Goal: Task Accomplishment & Management: Complete application form

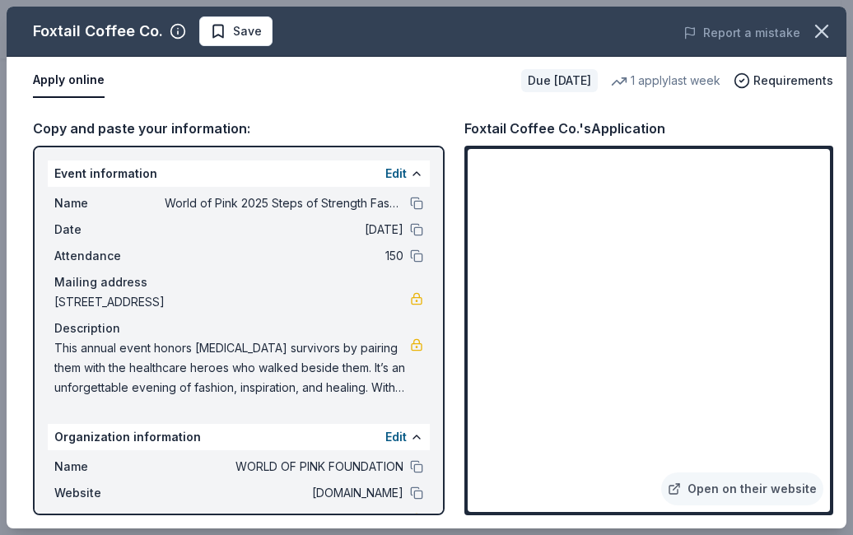
scroll to position [342, 0]
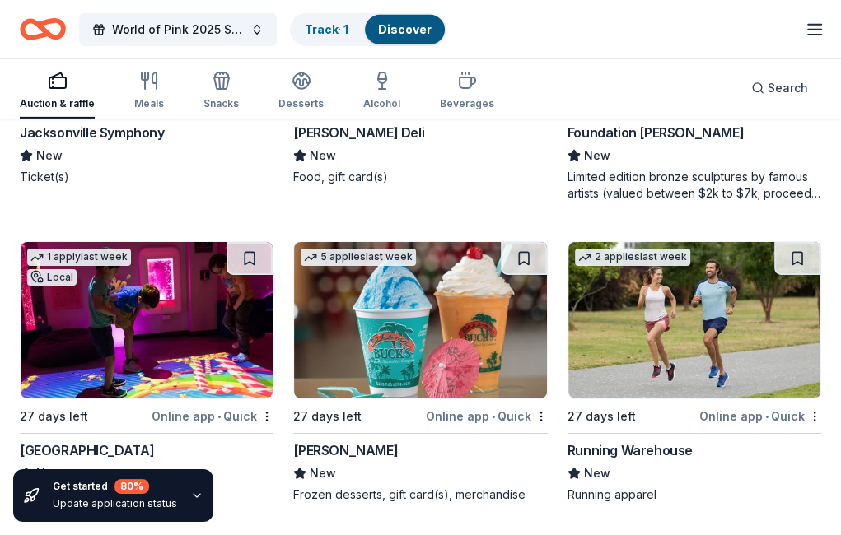
scroll to position [7873, 0]
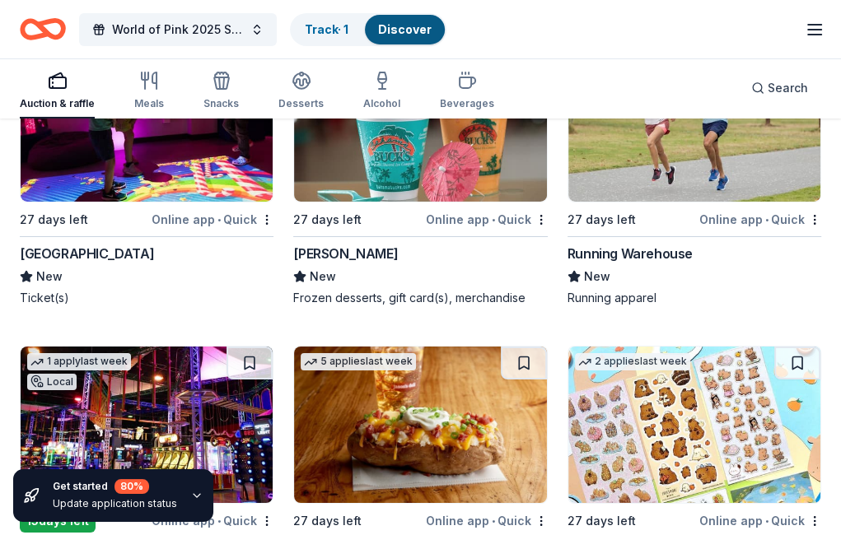
scroll to position [8044, 0]
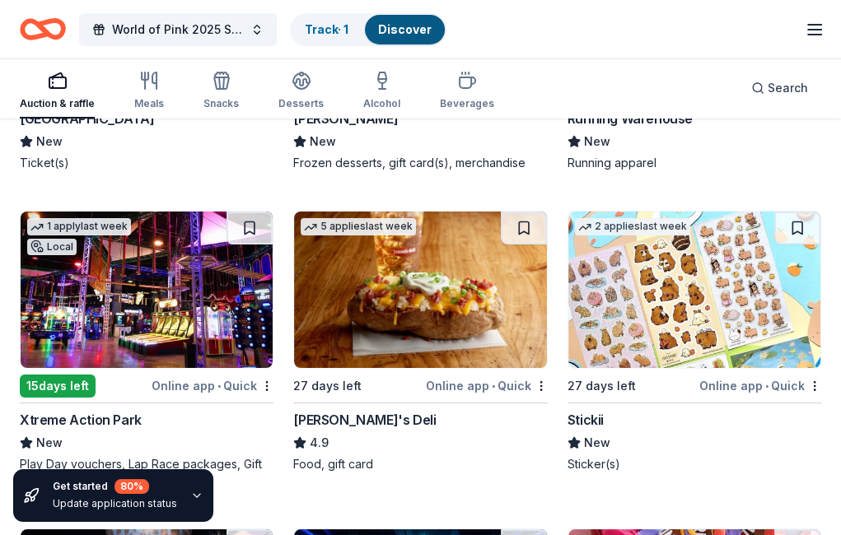
scroll to position [8213, 0]
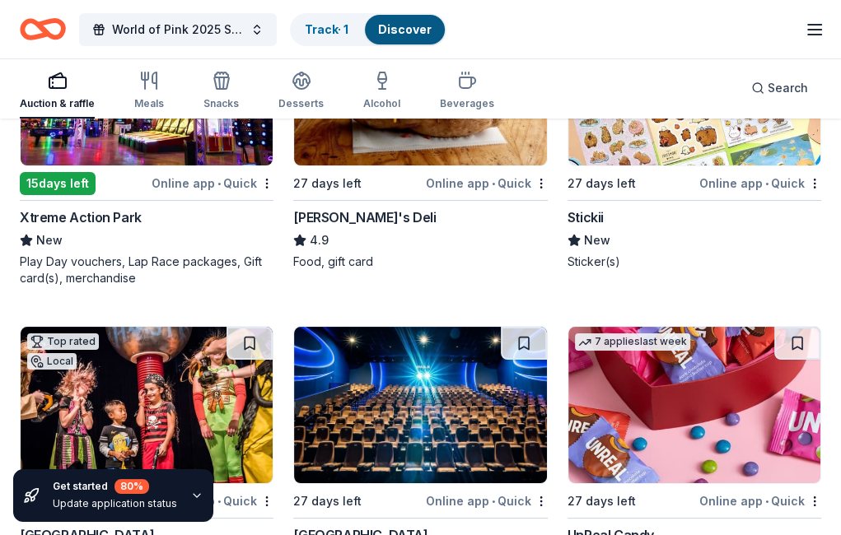
scroll to position [8382, 0]
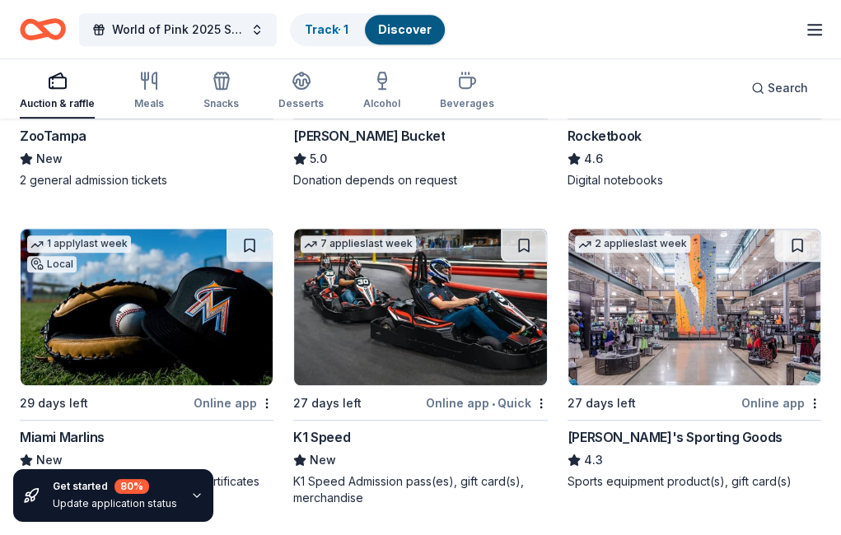
scroll to position [9100, 0]
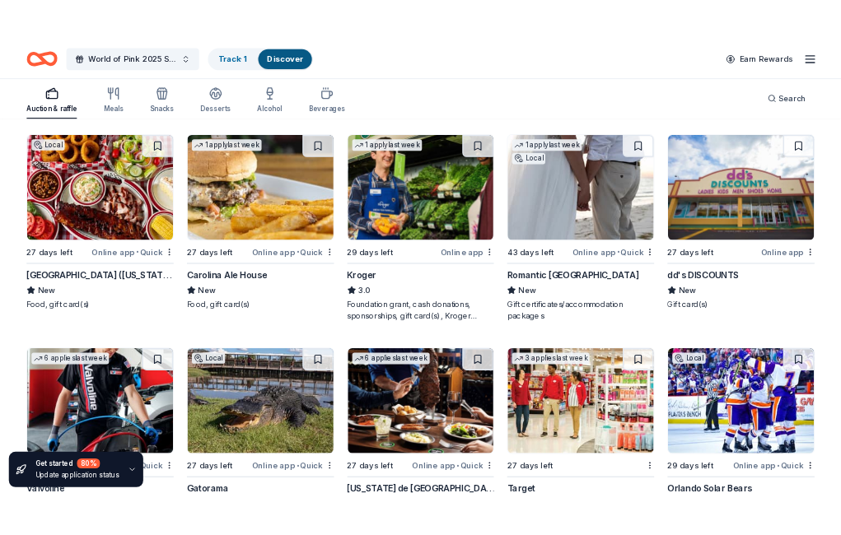
scroll to position [7743, 0]
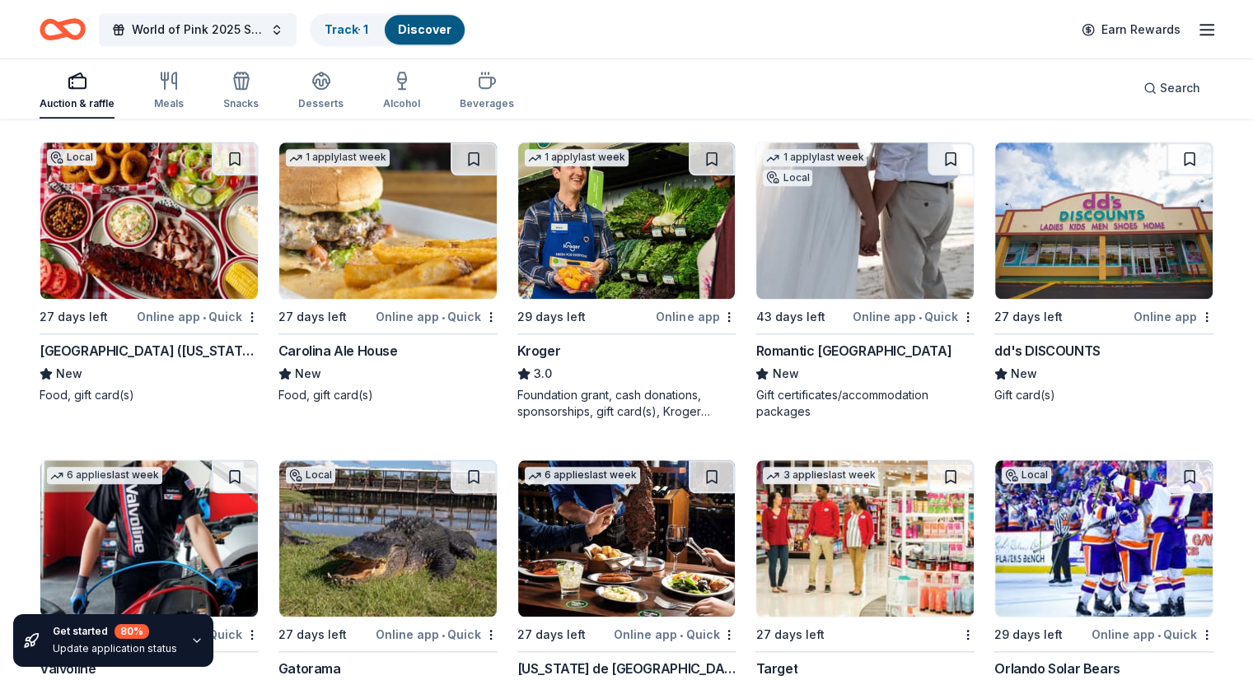
click at [830, 287] on img at bounding box center [864, 221] width 217 height 157
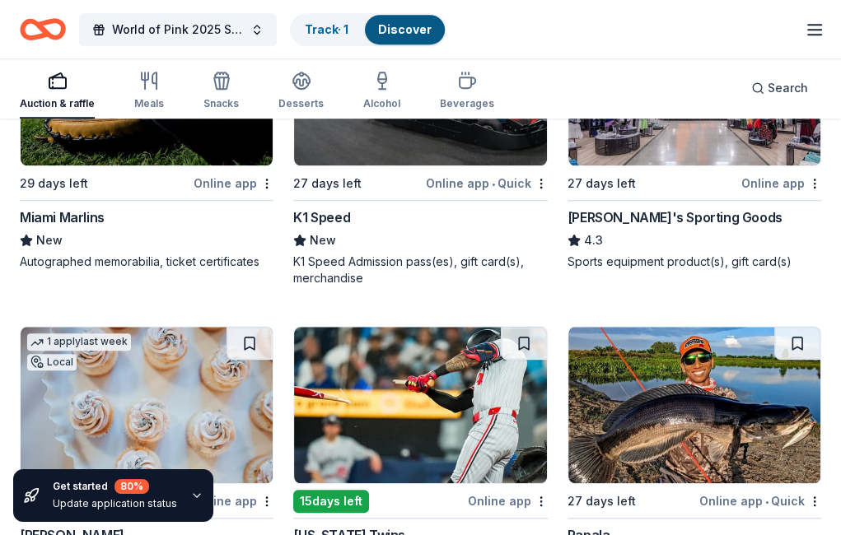
scroll to position [9325, 0]
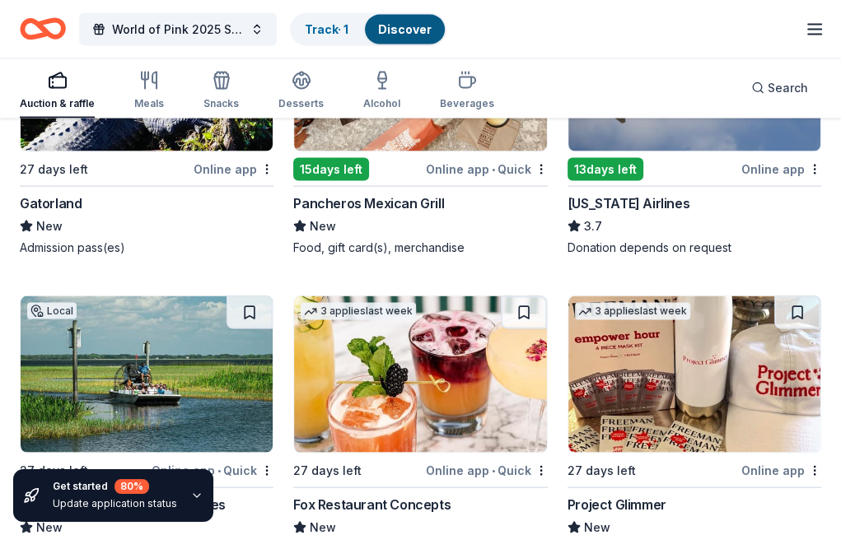
scroll to position [10573, 0]
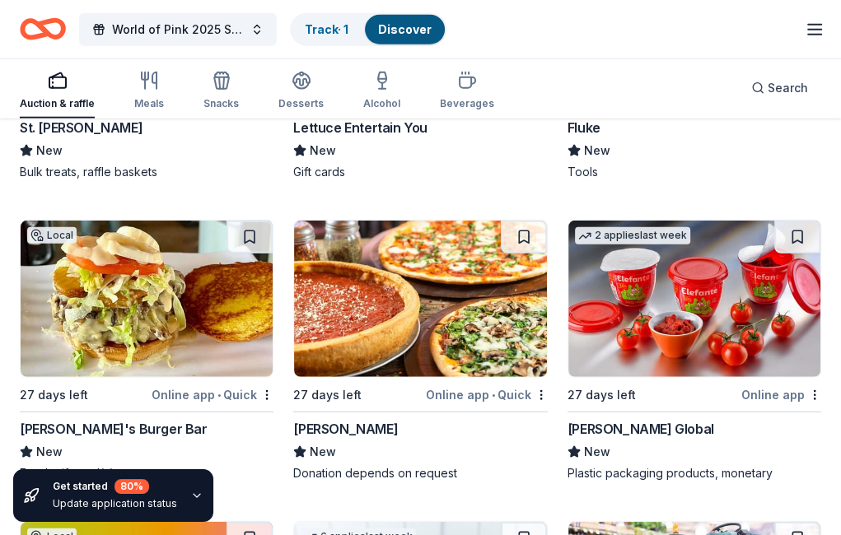
scroll to position [11269, 0]
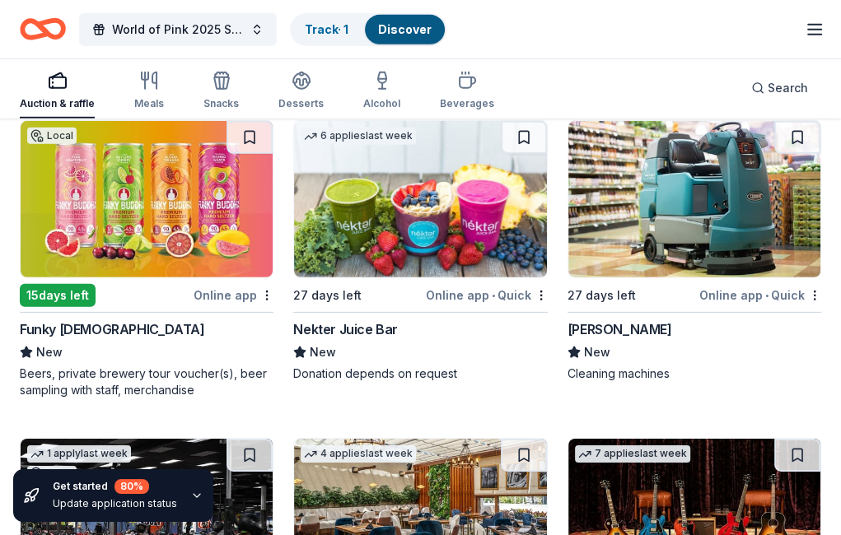
scroll to position [11668, 0]
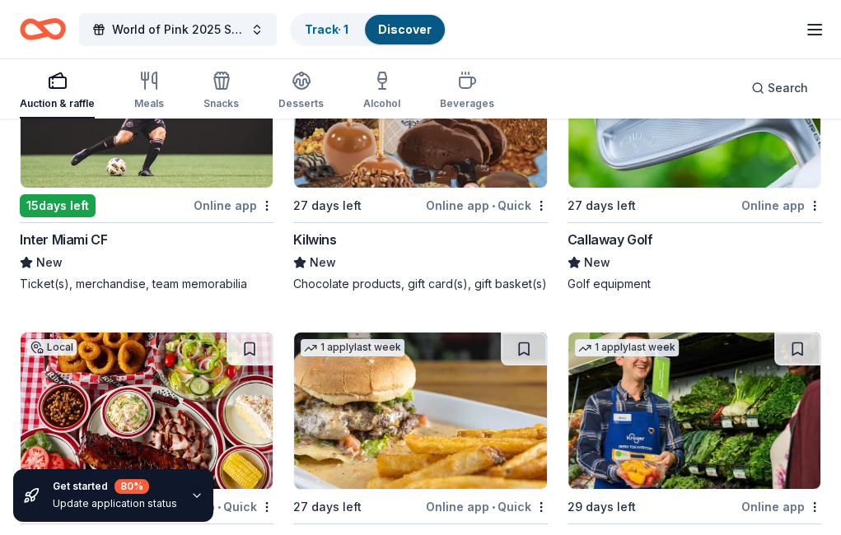
scroll to position [12376, 0]
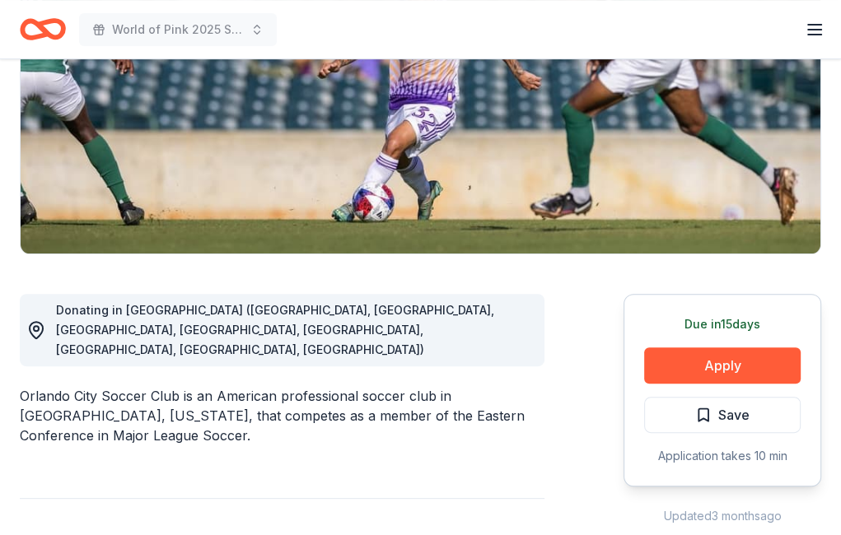
scroll to position [247, 0]
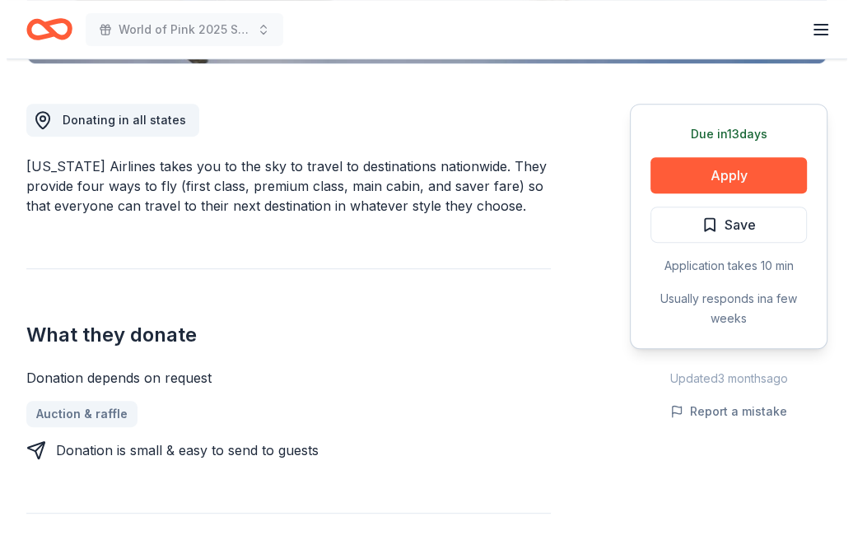
scroll to position [438, 0]
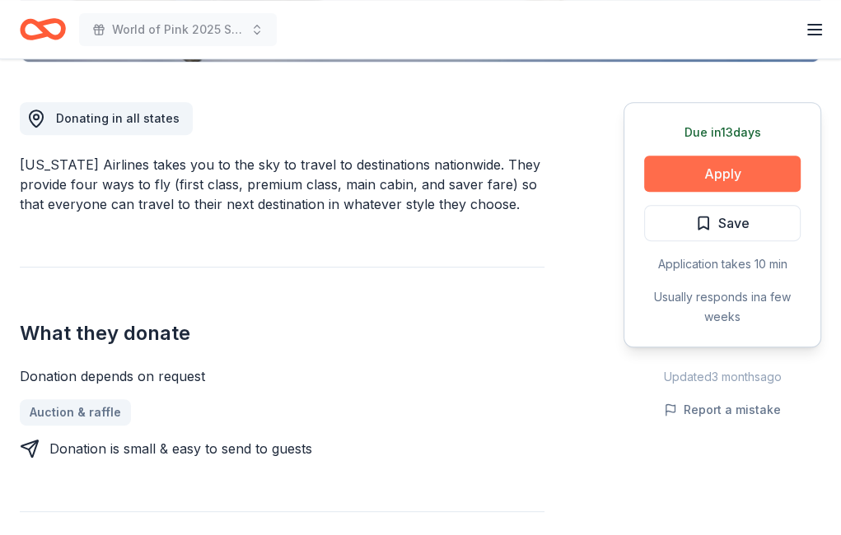
click at [722, 172] on button "Apply" at bounding box center [722, 174] width 157 height 36
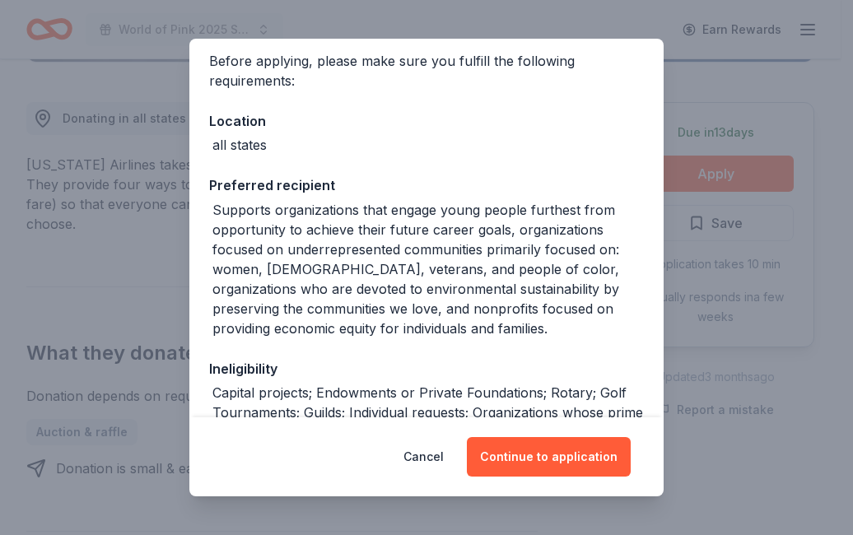
scroll to position [128, 0]
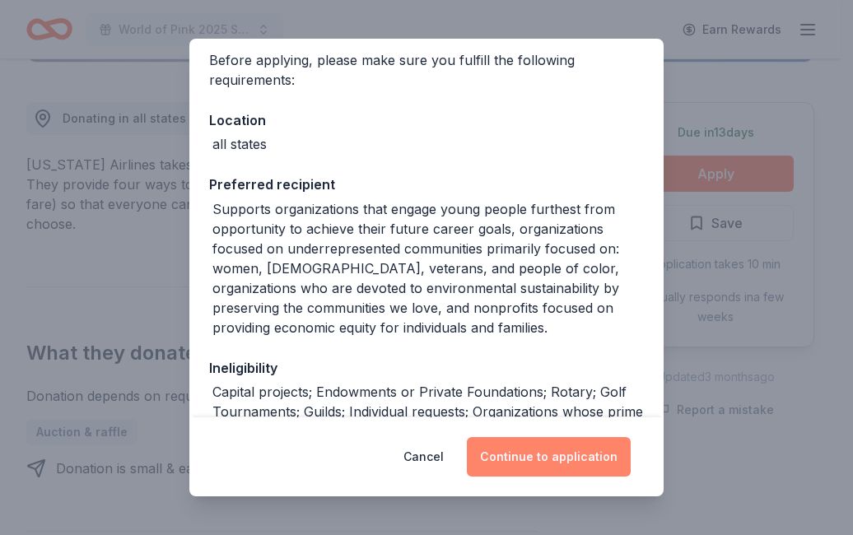
click at [535, 462] on button "Continue to application" at bounding box center [549, 457] width 164 height 40
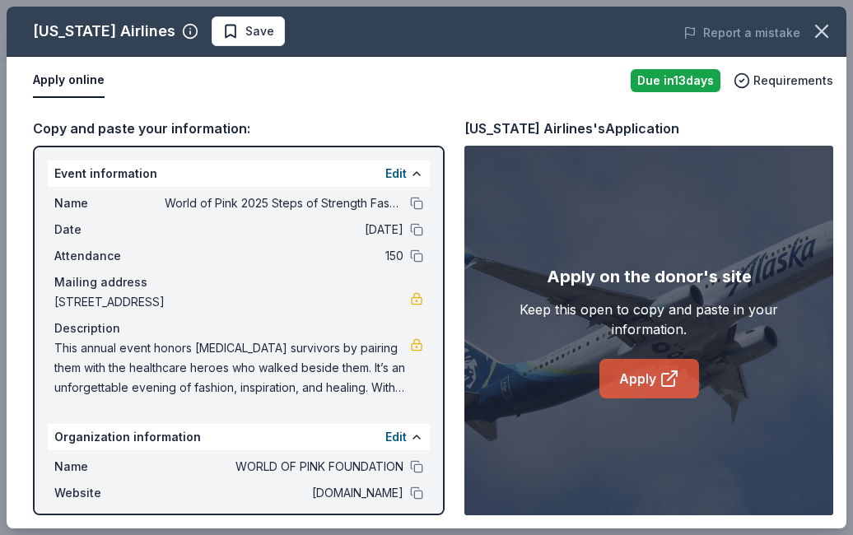
click at [643, 376] on link "Apply" at bounding box center [650, 379] width 100 height 40
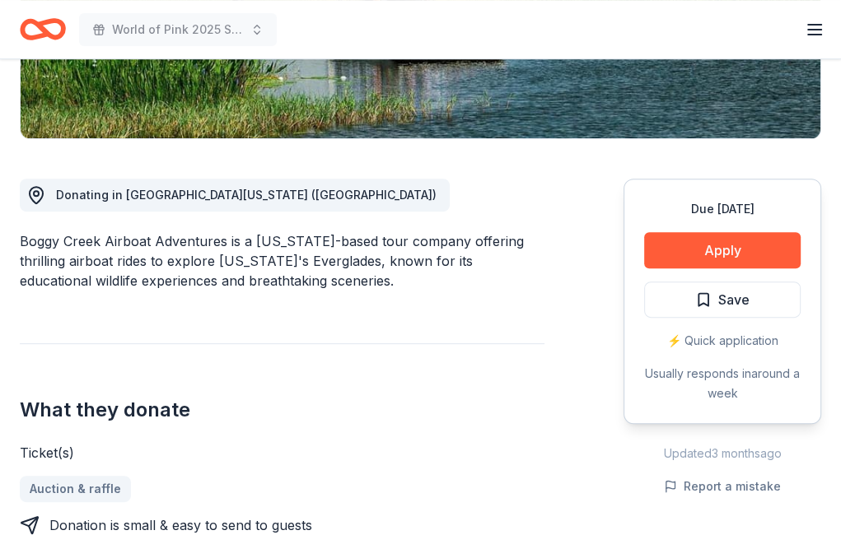
scroll to position [362, 0]
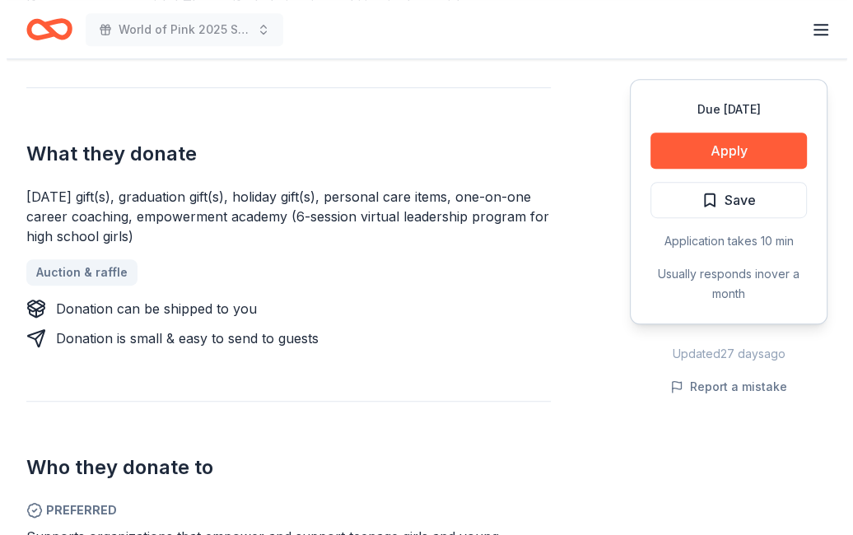
scroll to position [619, 0]
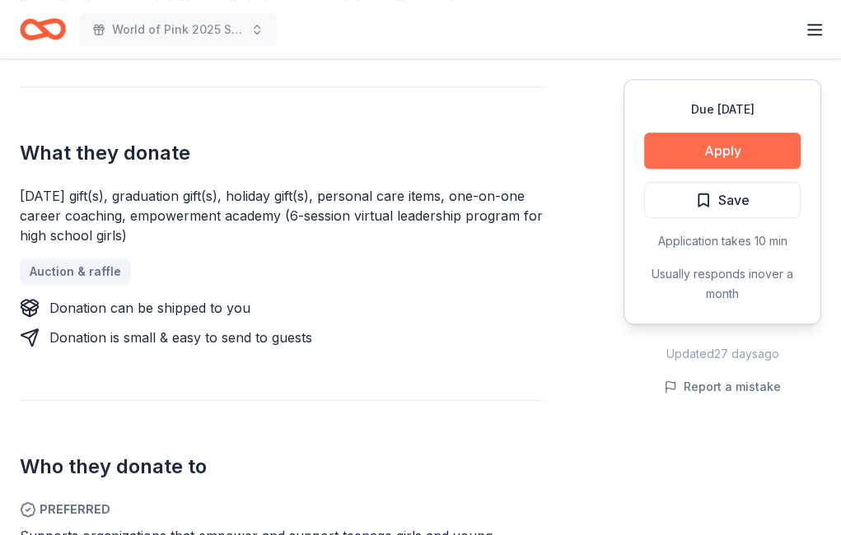
click at [690, 147] on button "Apply" at bounding box center [722, 151] width 157 height 36
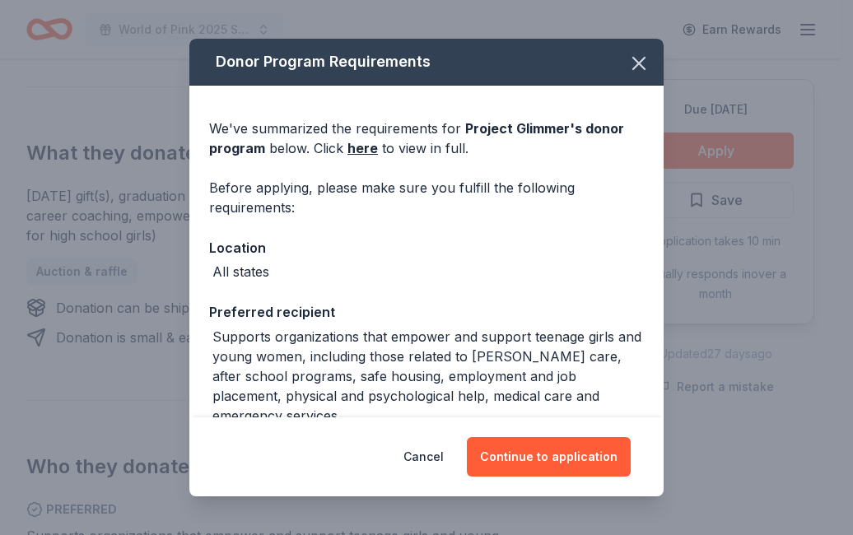
scroll to position [160, 0]
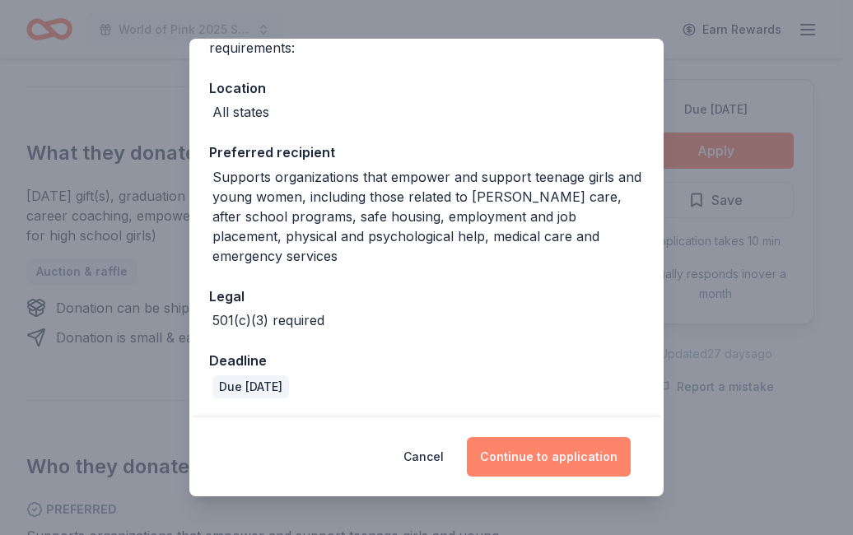
click at [540, 461] on button "Continue to application" at bounding box center [549, 457] width 164 height 40
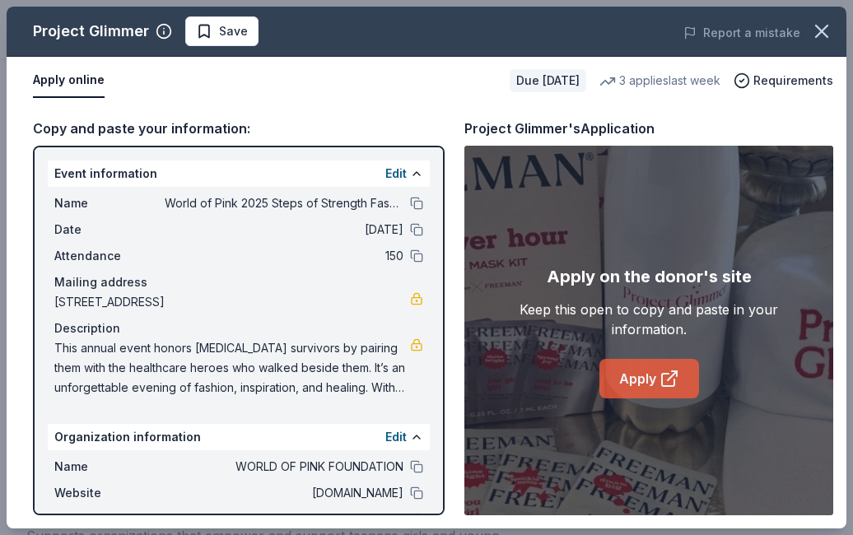
click at [660, 372] on icon at bounding box center [670, 379] width 20 height 20
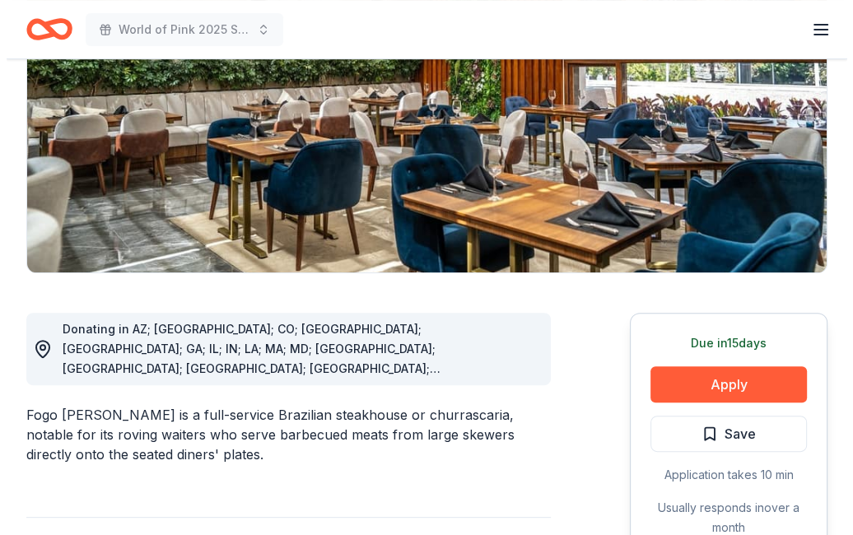
scroll to position [237, 0]
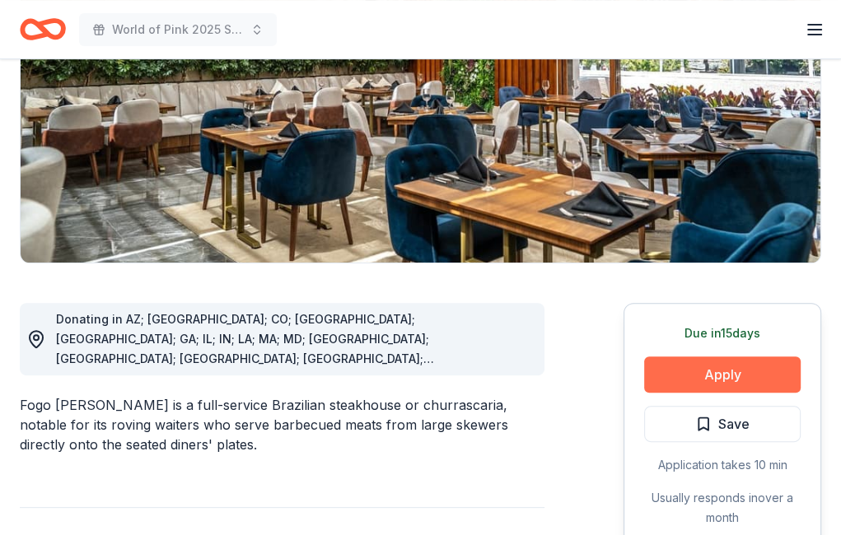
click at [694, 367] on button "Apply" at bounding box center [722, 375] width 157 height 36
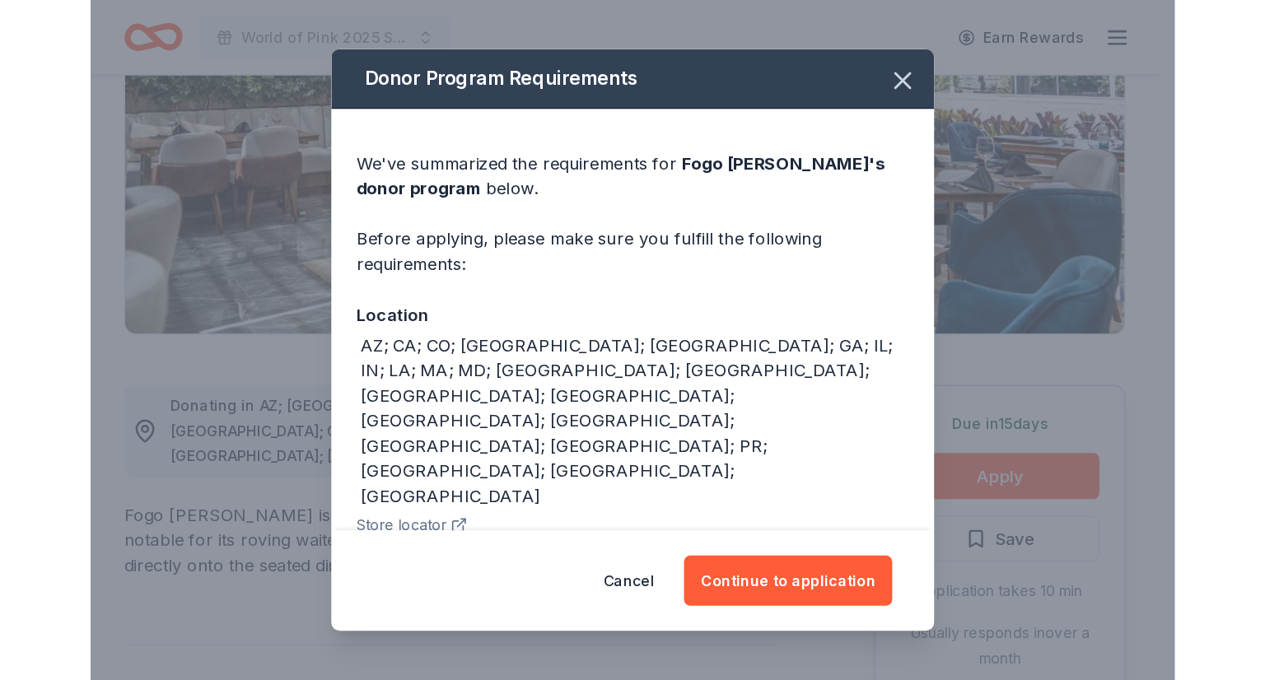
scroll to position [59, 0]
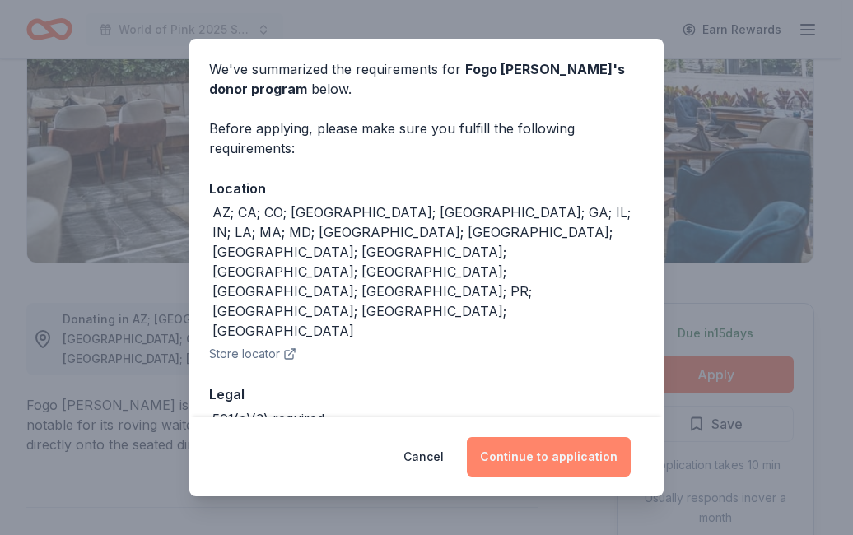
click at [547, 453] on button "Continue to application" at bounding box center [549, 457] width 164 height 40
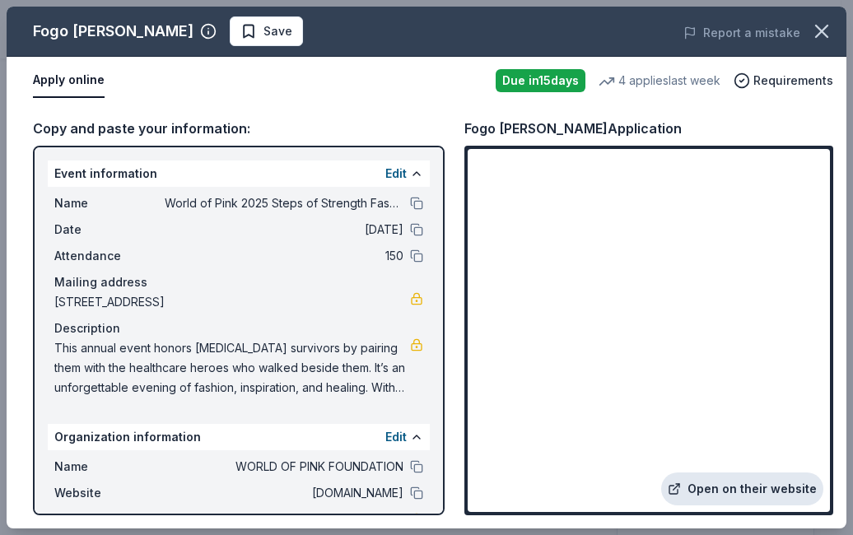
click at [728, 490] on link "Open on their website" at bounding box center [742, 489] width 162 height 33
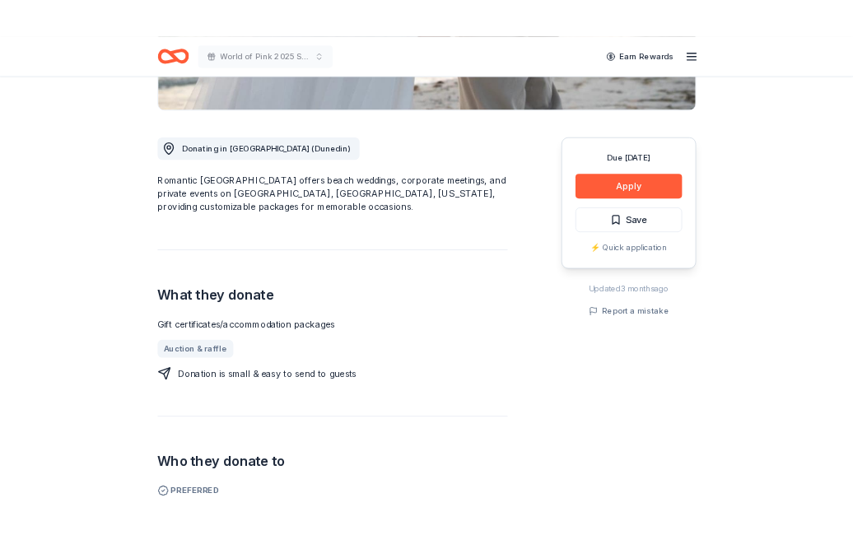
scroll to position [394, 0]
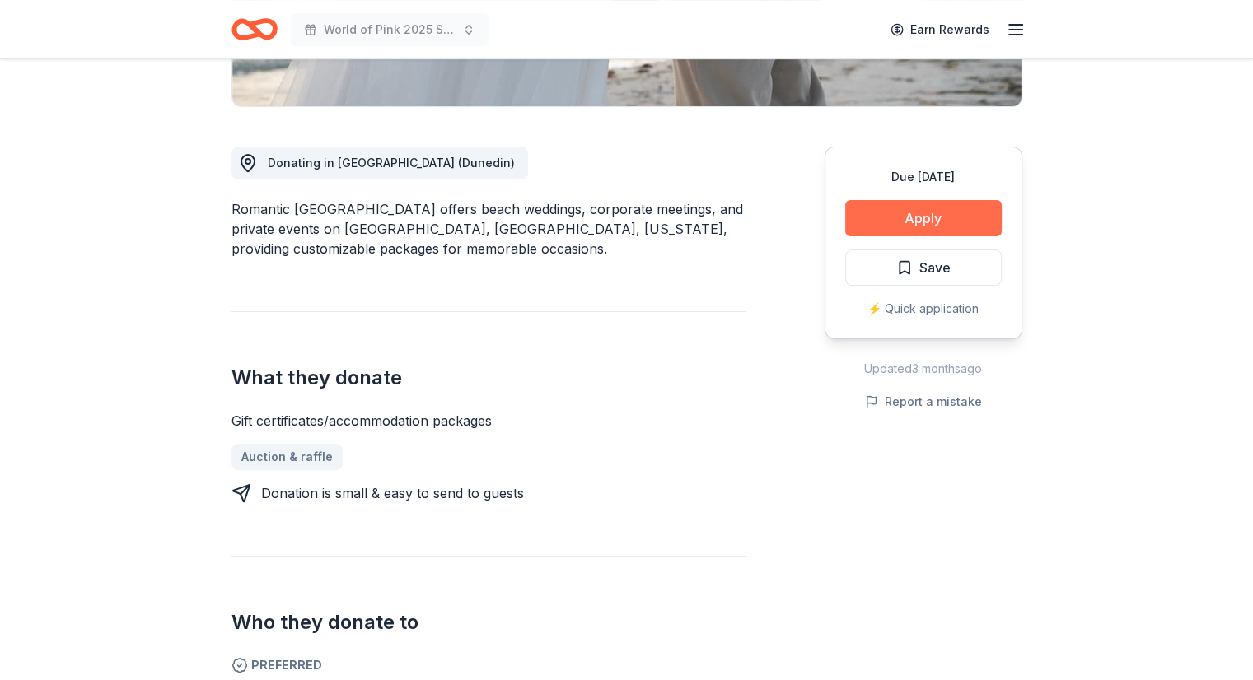
click at [904, 202] on button "Apply" at bounding box center [923, 218] width 157 height 36
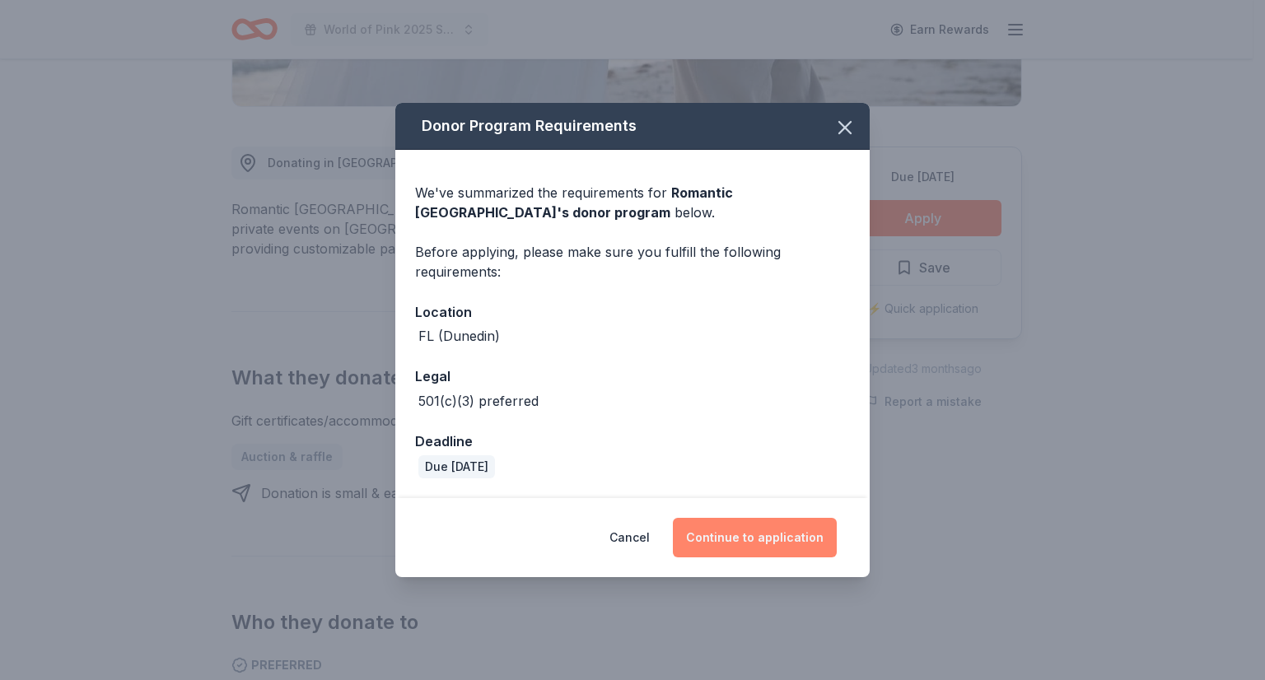
click at [780, 525] on button "Continue to application" at bounding box center [755, 538] width 164 height 40
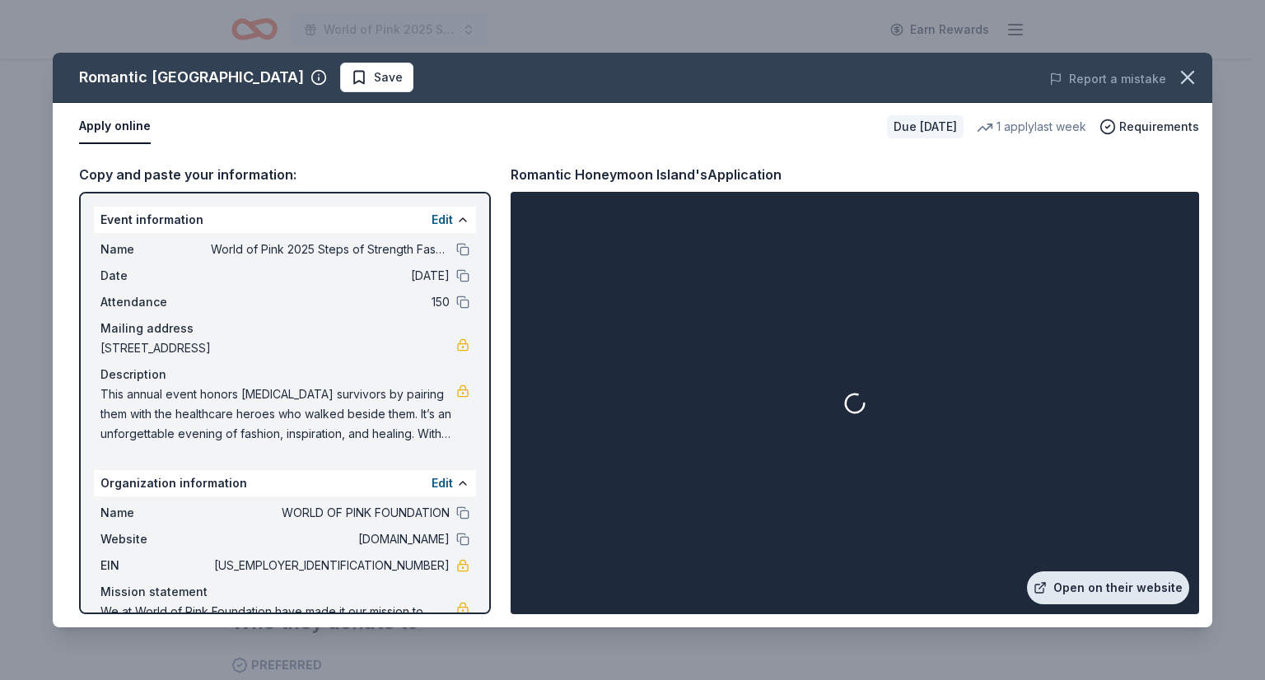
click at [1090, 584] on link "Open on their website" at bounding box center [1108, 588] width 162 height 33
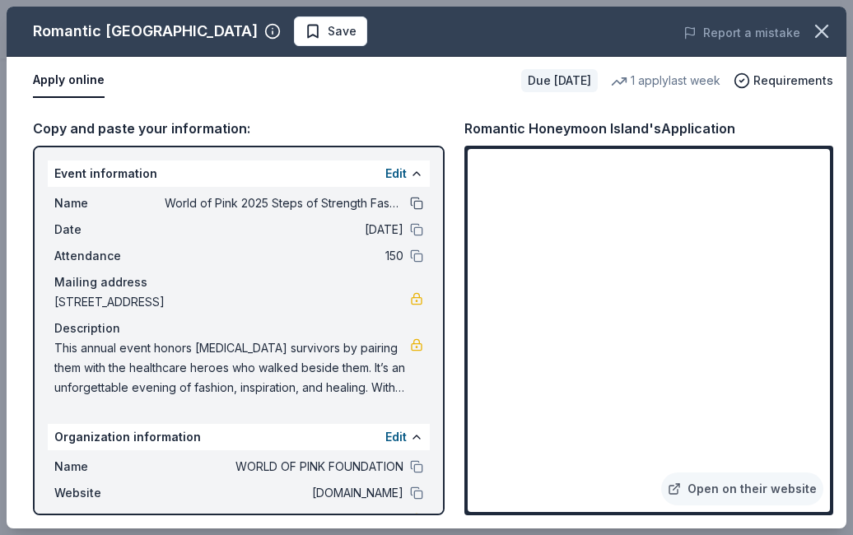
click at [410, 202] on button at bounding box center [416, 203] width 13 height 13
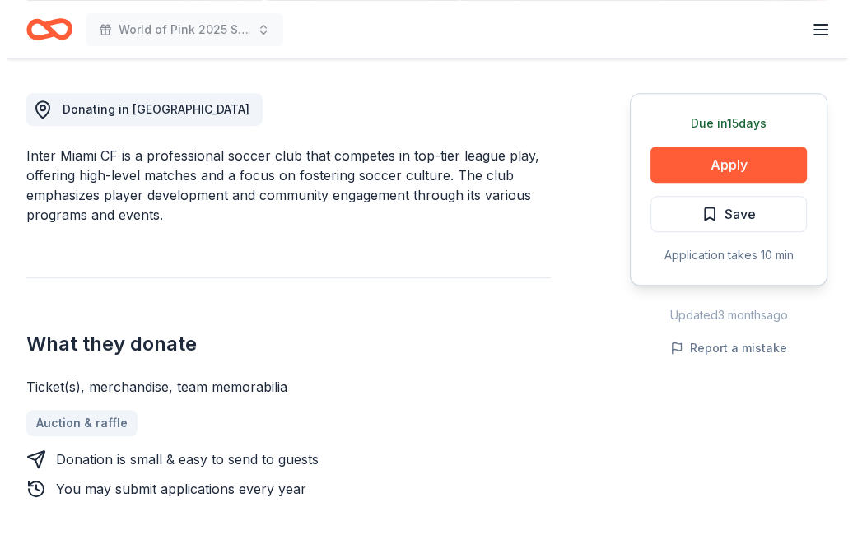
scroll to position [435, 0]
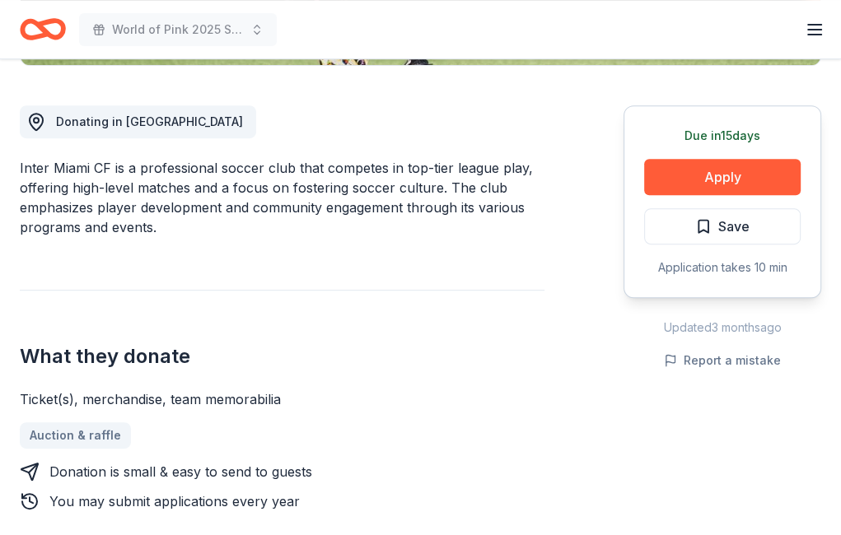
click at [707, 157] on div "Due [DATE] Apply Save Application takes 10 min" at bounding box center [723, 201] width 198 height 193
click at [707, 173] on button "Apply" at bounding box center [722, 177] width 157 height 36
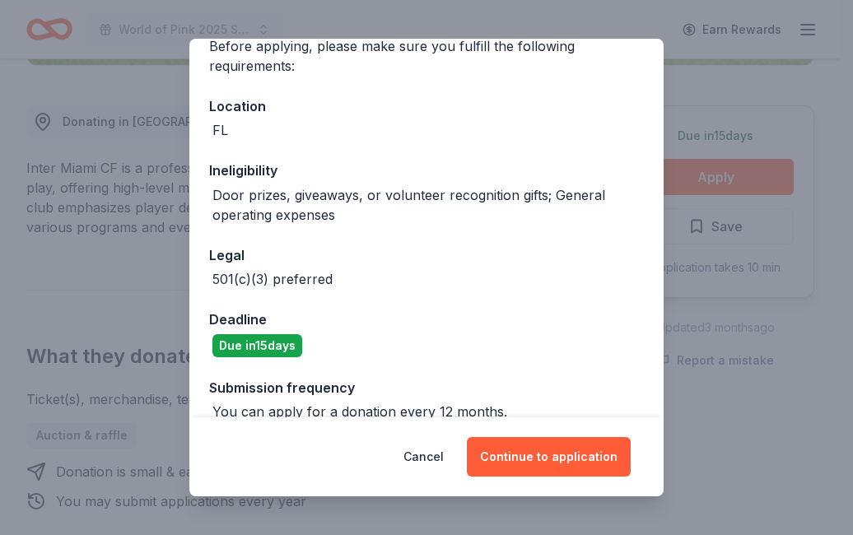
scroll to position [165, 0]
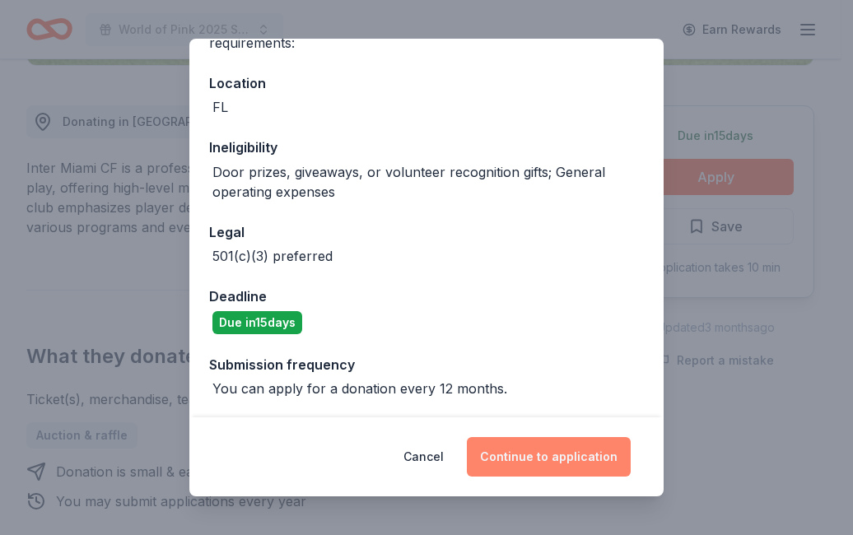
click at [568, 455] on button "Continue to application" at bounding box center [549, 457] width 164 height 40
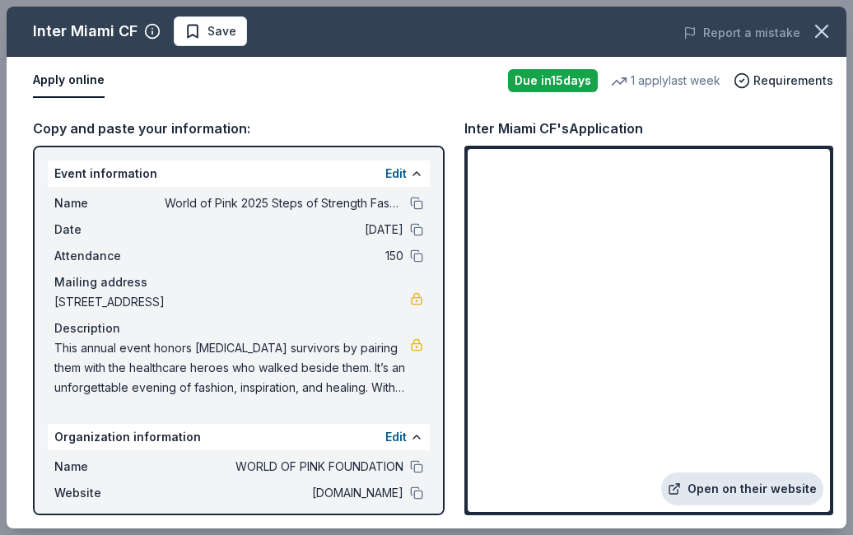
click at [733, 488] on link "Open on their website" at bounding box center [742, 489] width 162 height 33
click at [410, 205] on button at bounding box center [416, 203] width 13 height 13
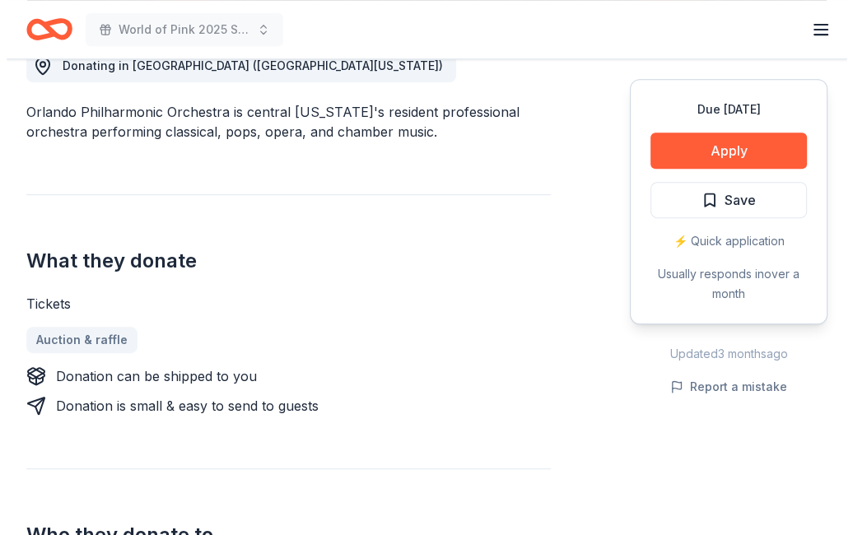
scroll to position [491, 0]
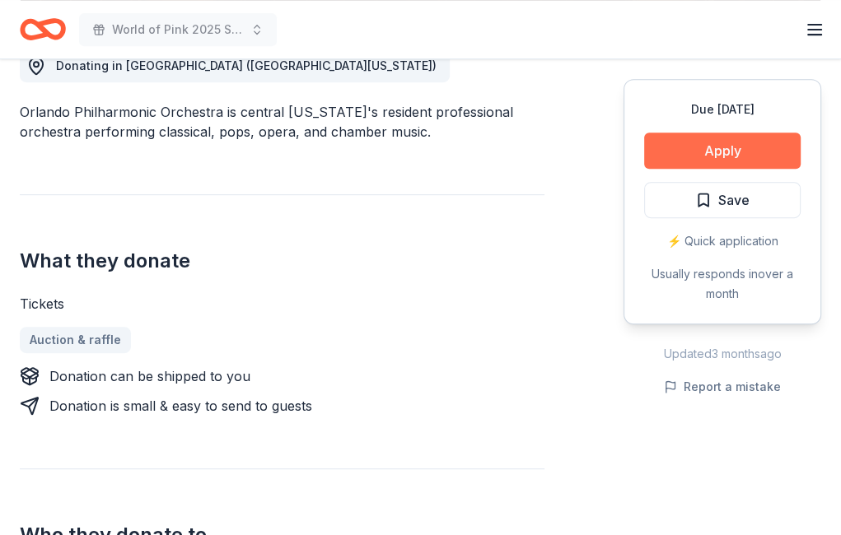
click at [686, 147] on button "Apply" at bounding box center [722, 151] width 157 height 36
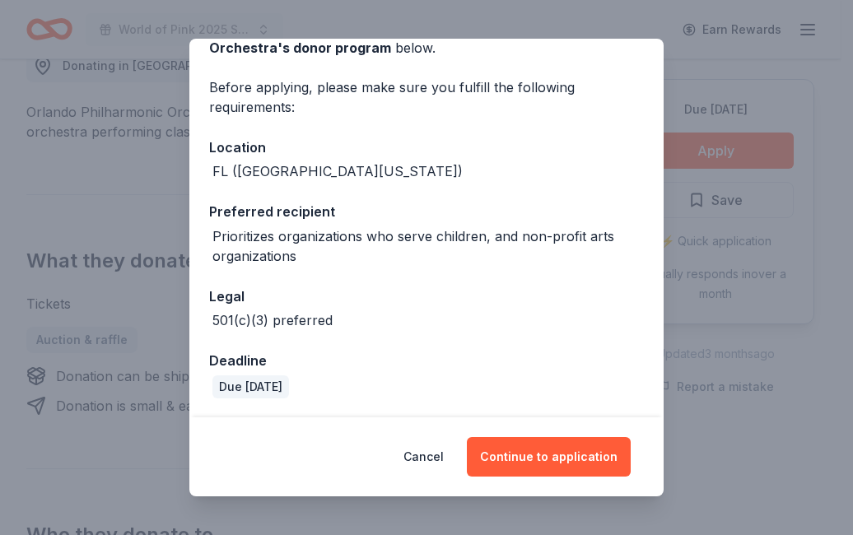
scroll to position [0, 0]
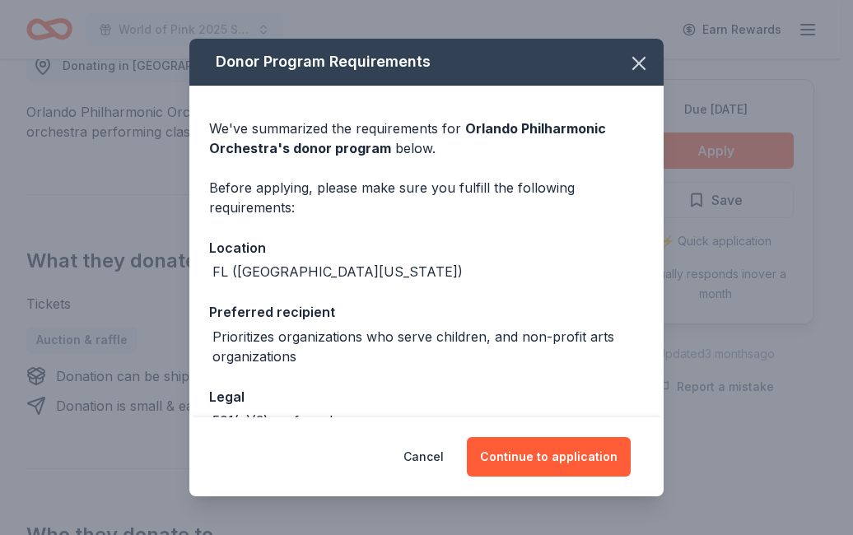
drag, startPoint x: 425, startPoint y: 460, endPoint x: 519, endPoint y: -59, distance: 527.4
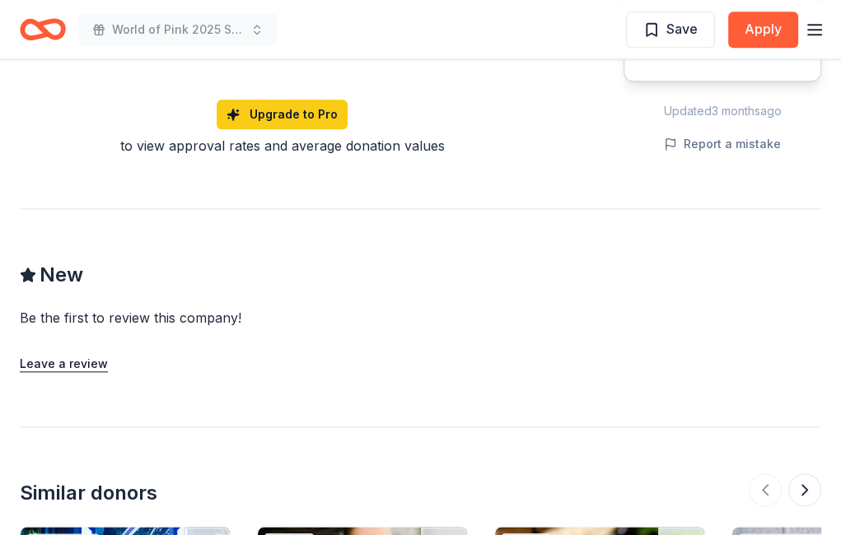
scroll to position [1198, 0]
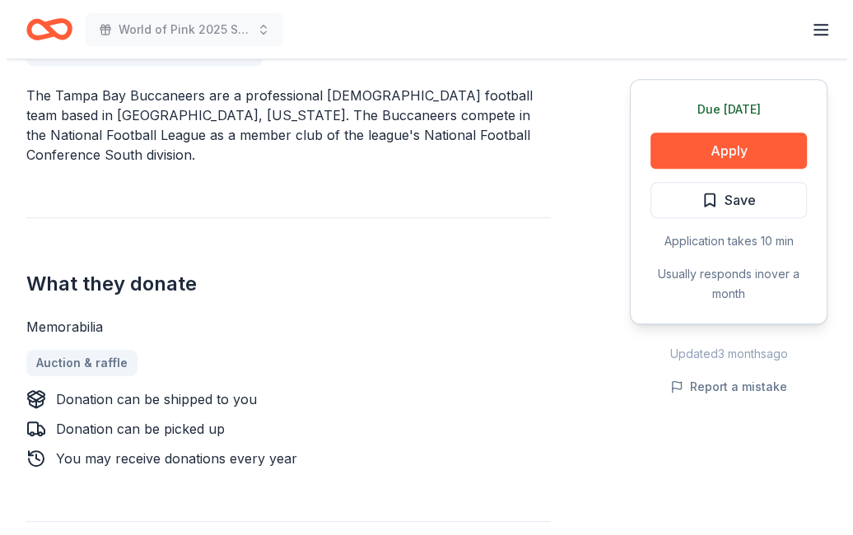
scroll to position [507, 0]
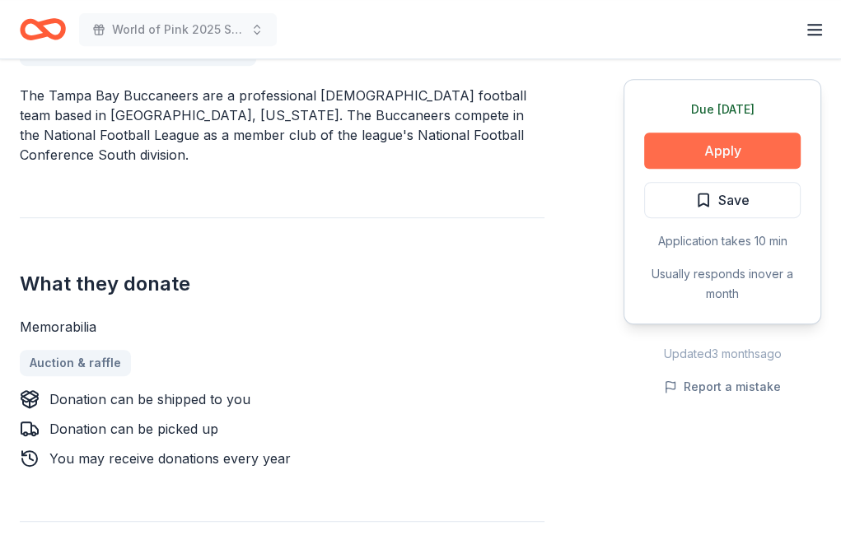
click at [717, 135] on button "Apply" at bounding box center [722, 151] width 157 height 36
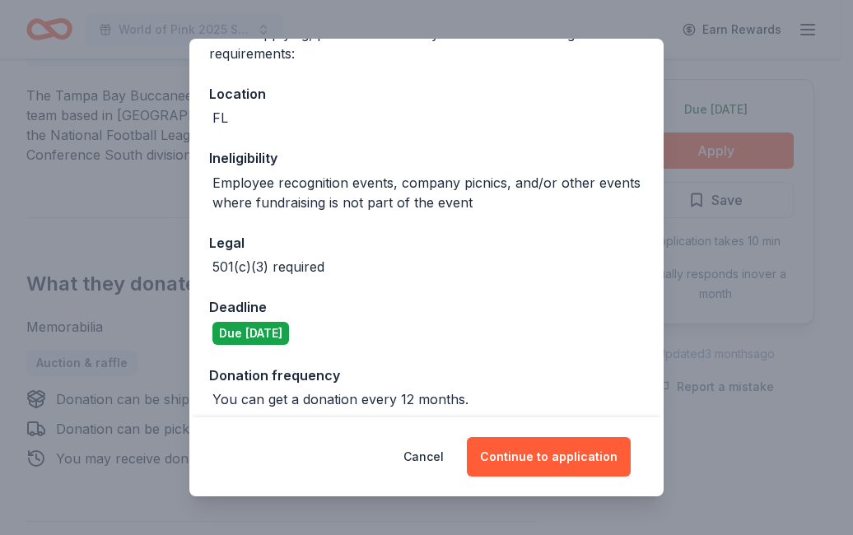
scroll to position [165, 0]
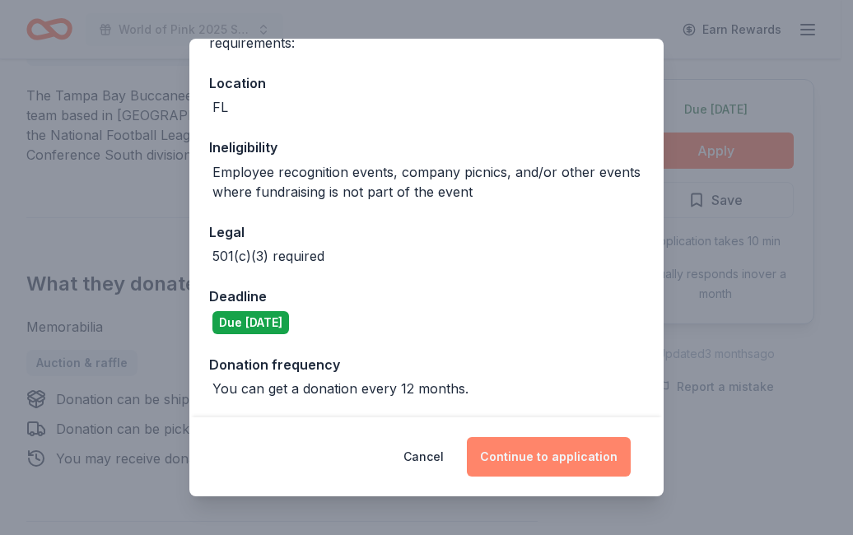
click at [557, 460] on button "Continue to application" at bounding box center [549, 457] width 164 height 40
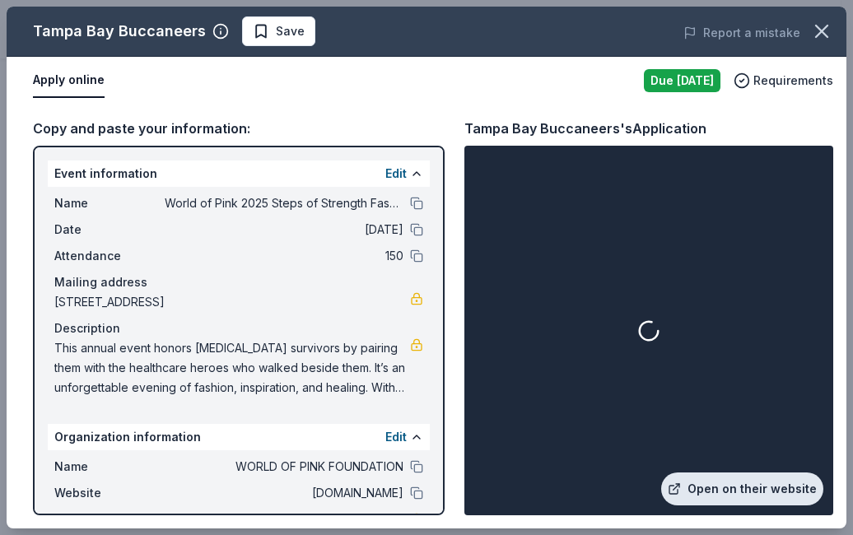
click at [751, 497] on link "Open on their website" at bounding box center [742, 489] width 162 height 33
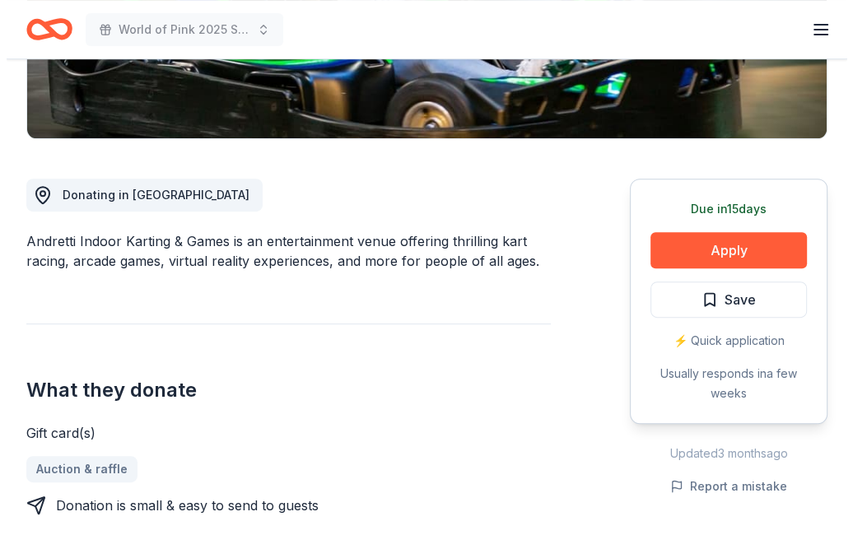
scroll to position [361, 0]
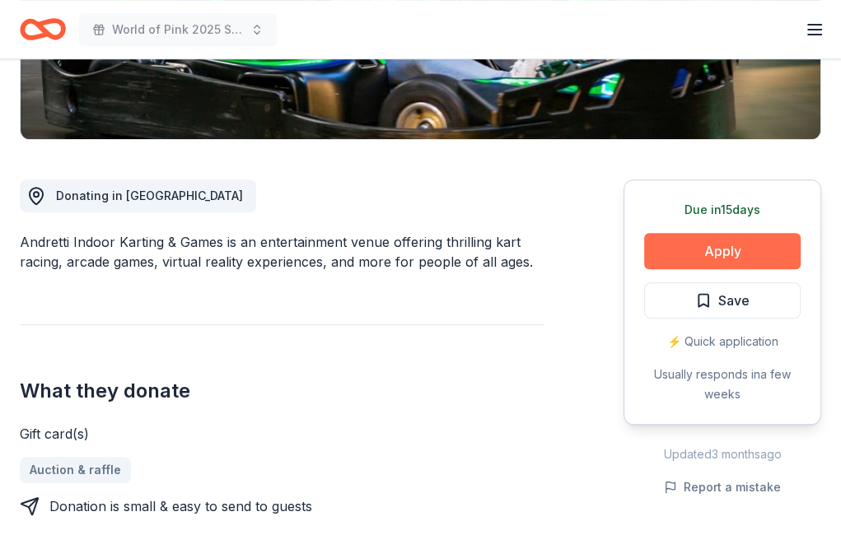
click at [722, 245] on button "Apply" at bounding box center [722, 251] width 157 height 36
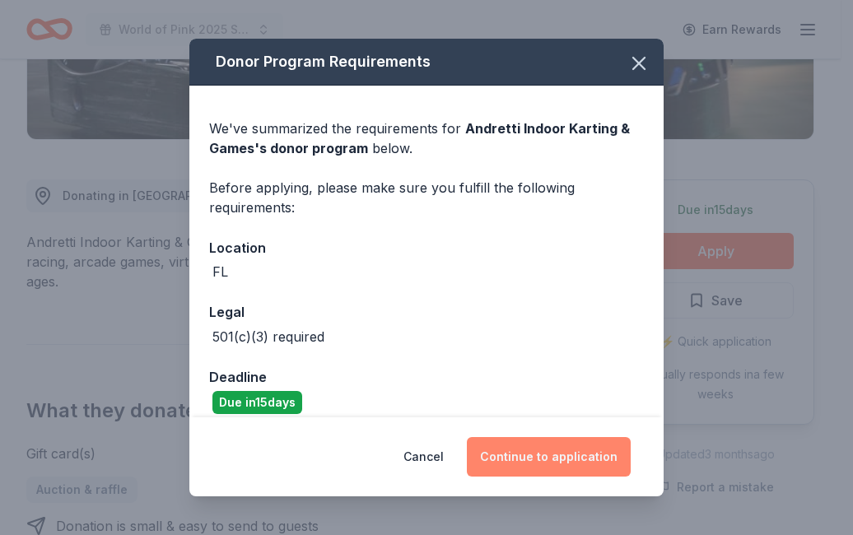
click at [574, 455] on button "Continue to application" at bounding box center [549, 457] width 164 height 40
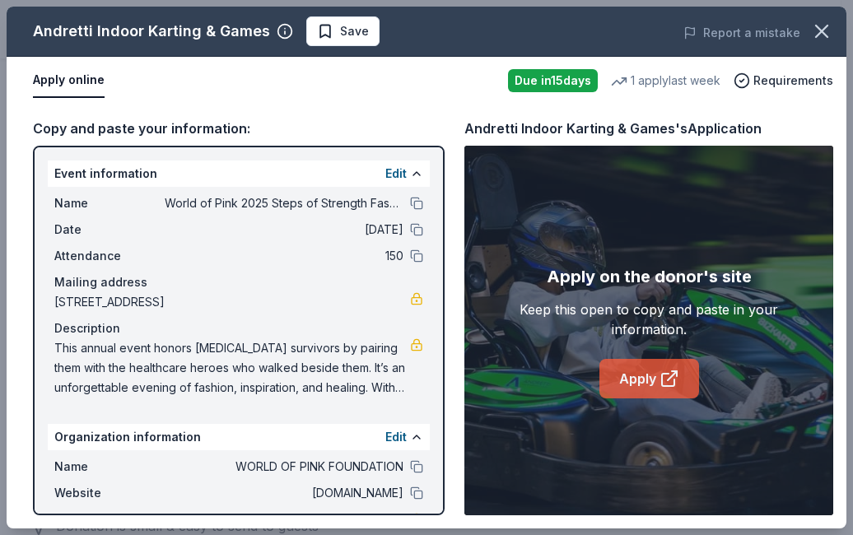
click at [636, 377] on link "Apply" at bounding box center [650, 379] width 100 height 40
click at [410, 202] on button at bounding box center [416, 203] width 13 height 13
